Goal: Task Accomplishment & Management: Manage account settings

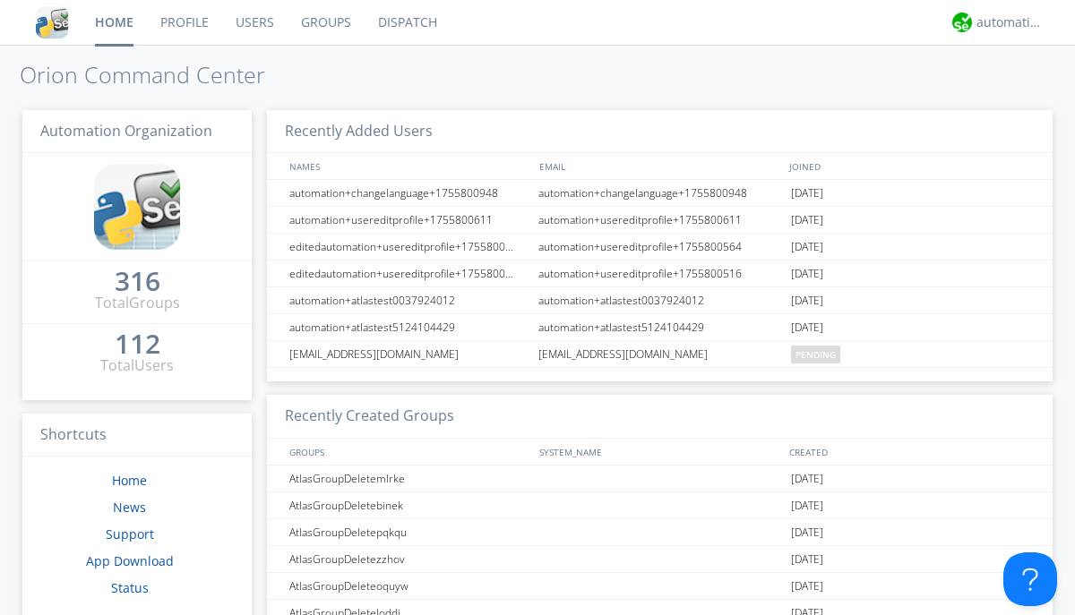
click at [324, 22] on link "Groups" at bounding box center [325, 22] width 77 height 45
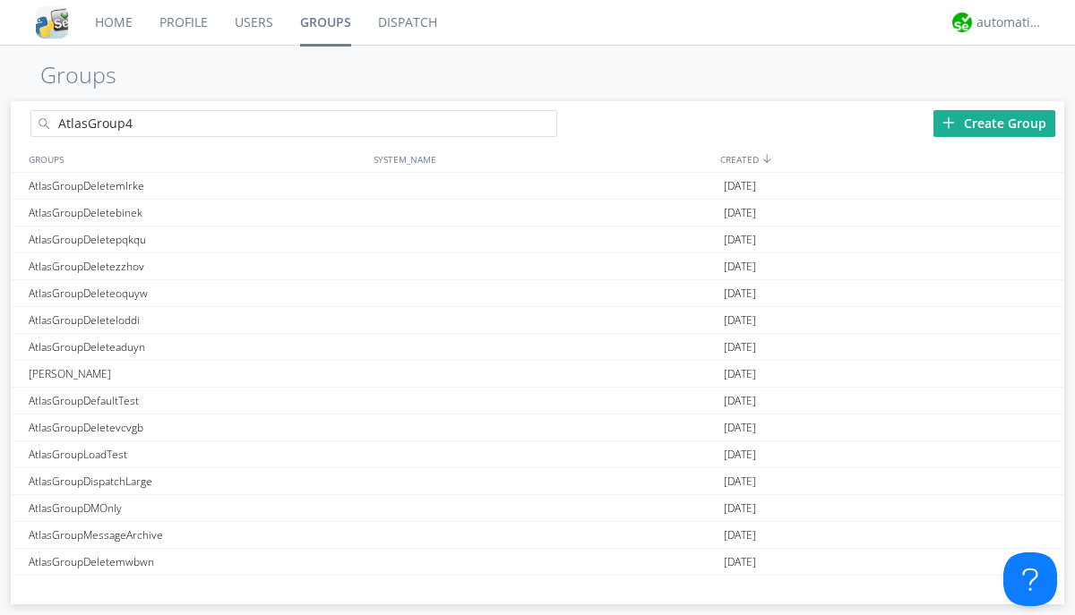
type input "AtlasGroup4"
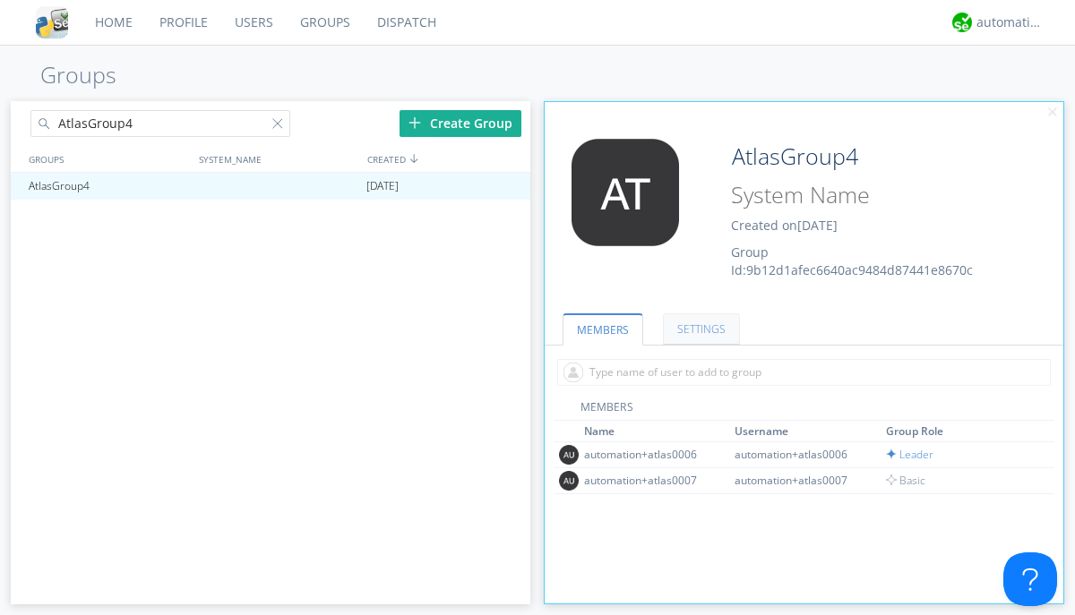
click at [698, 329] on link "SETTINGS" at bounding box center [701, 328] width 77 height 31
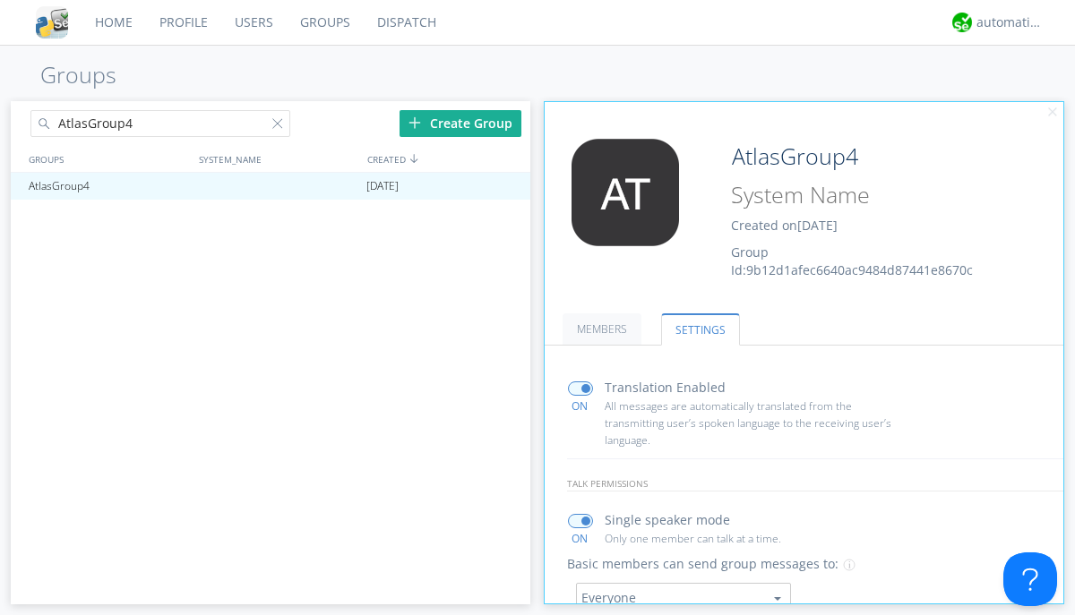
click at [0, 0] on input "radio" at bounding box center [0, 0] width 0 height 0
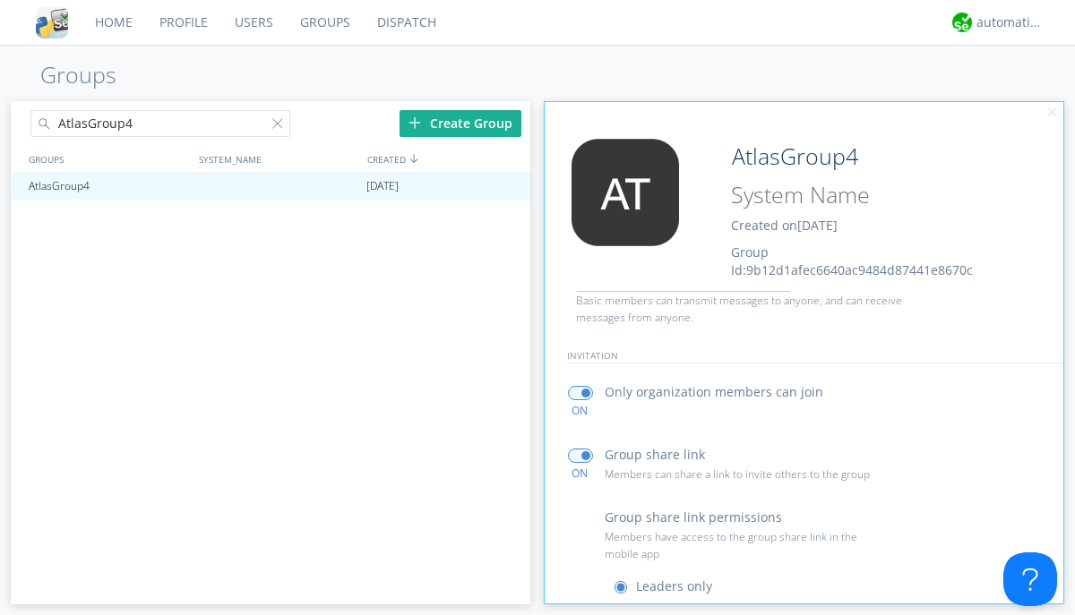
click at [624, 614] on span at bounding box center [624, 626] width 22 height 22
click at [0, 0] on input "radio" at bounding box center [0, 0] width 0 height 0
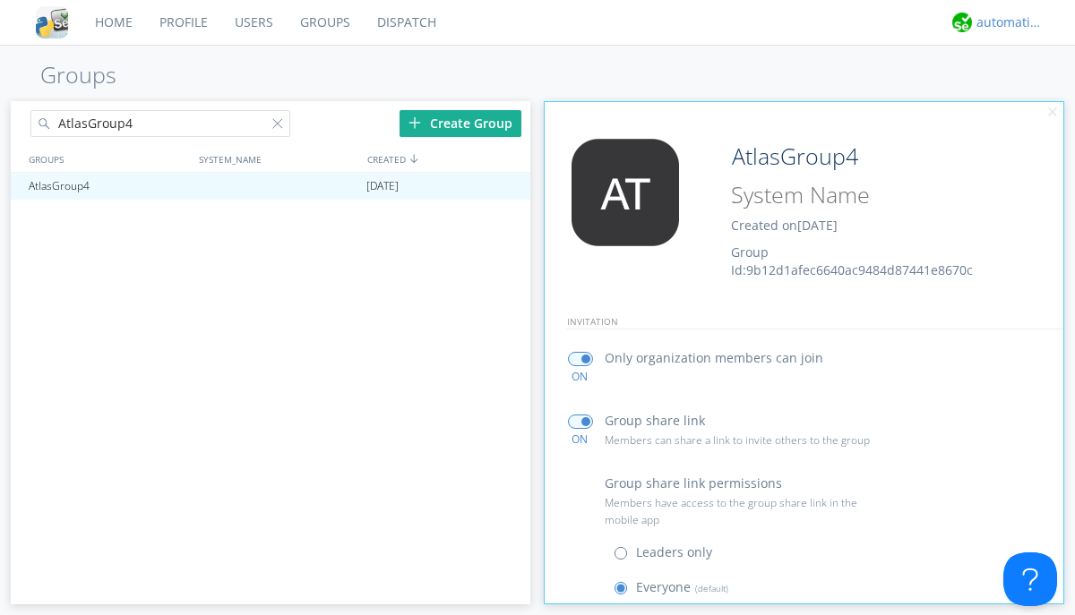
click at [1005, 22] on div "automation+atlas" at bounding box center [1009, 22] width 67 height 18
